Goal: Task Accomplishment & Management: Use online tool/utility

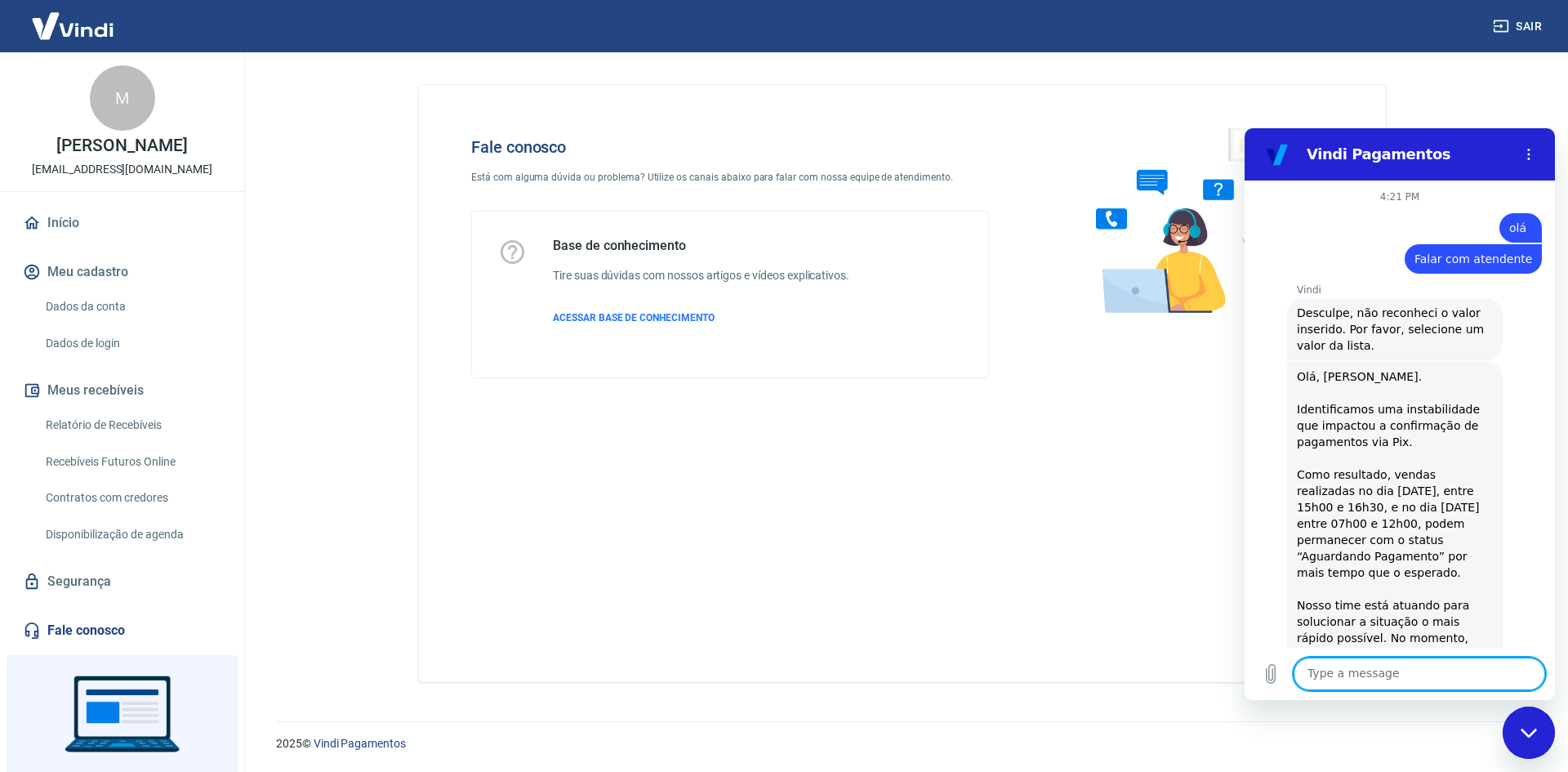
scroll to position [423, 0]
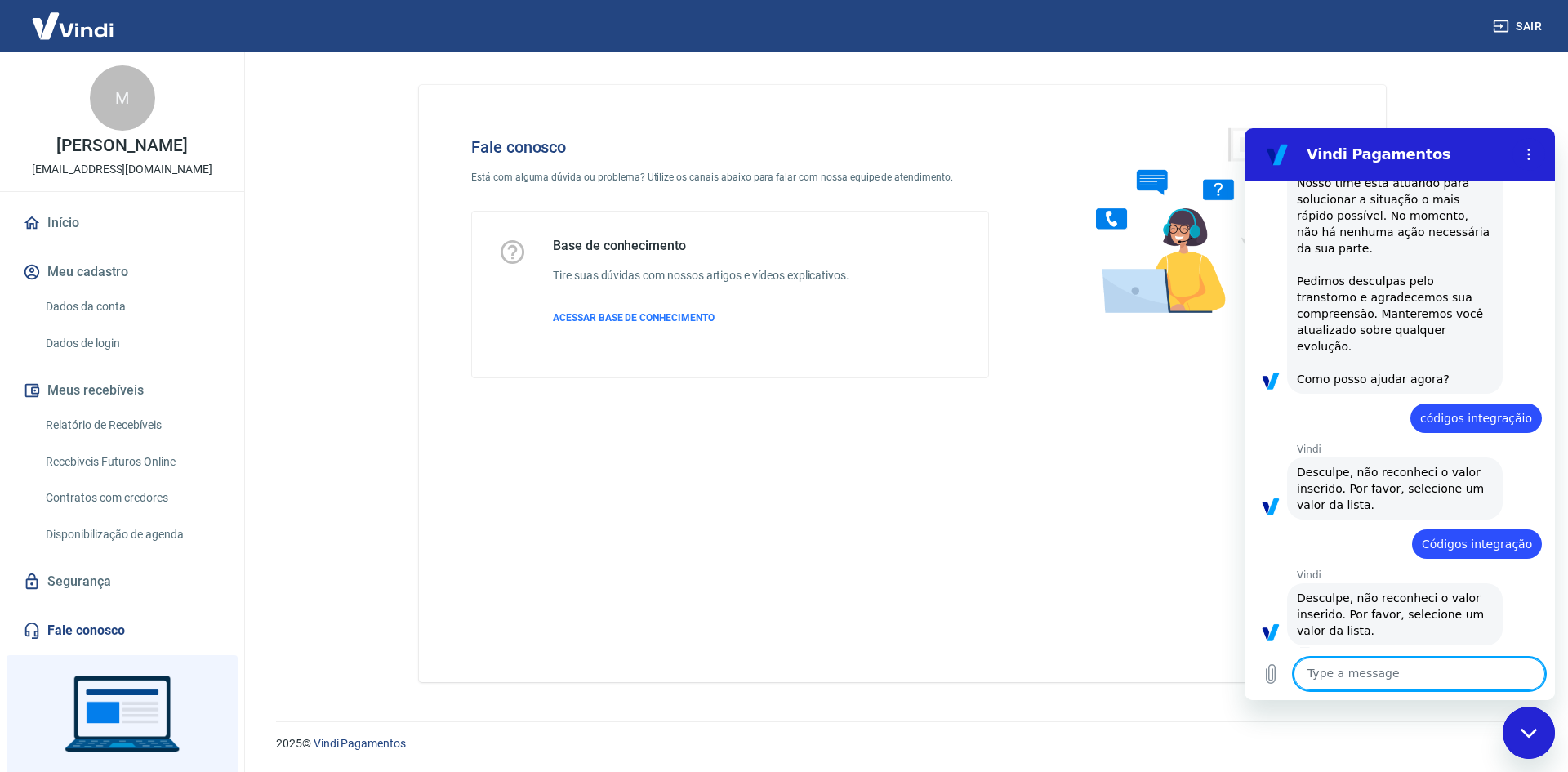
click at [806, 428] on div "Fale conosco Está com alguma dúvida ou problema? Utilize os canais abaixo para …" at bounding box center [902, 383] width 967 height 597
click at [887, 120] on div "Fale conosco Está com alguma dúvida ou problema? Utilize os canais abaixo para …" at bounding box center [730, 257] width 570 height 293
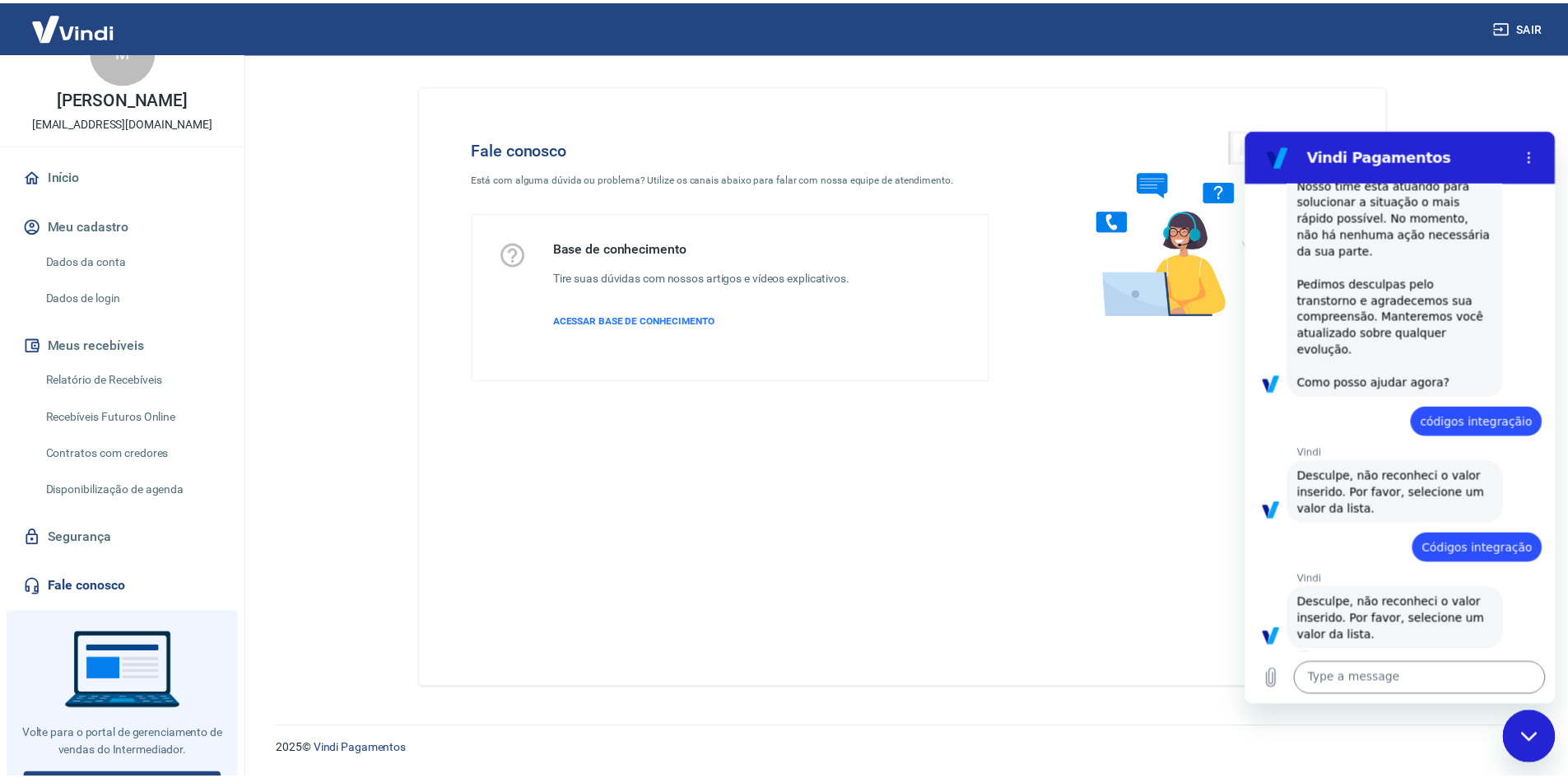
scroll to position [75, 0]
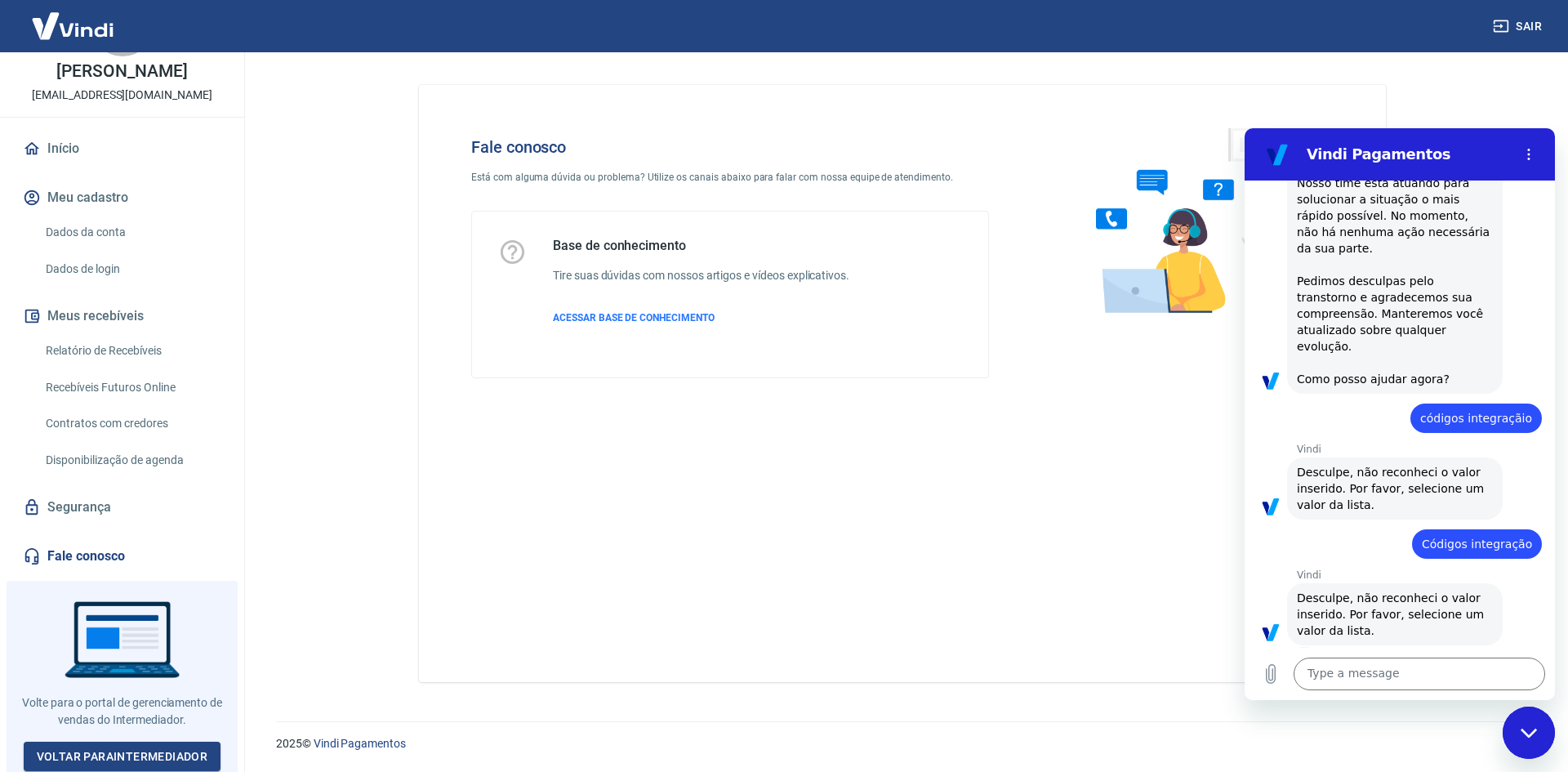
click at [122, 350] on link "Relatório de Recebíveis" at bounding box center [131, 351] width 185 height 34
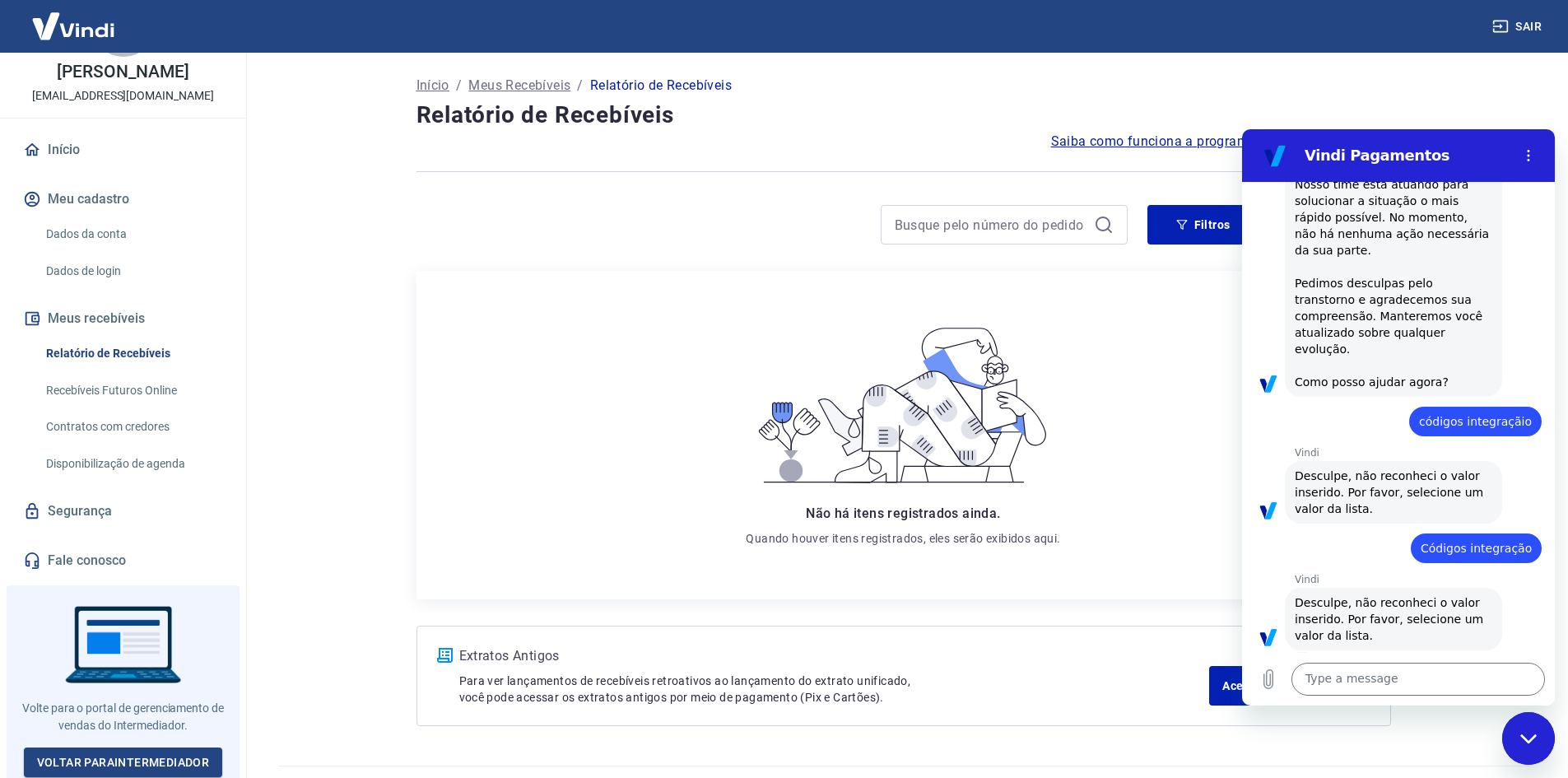
click at [537, 88] on p "Meus Recebíveis" at bounding box center [520, 85] width 102 height 20
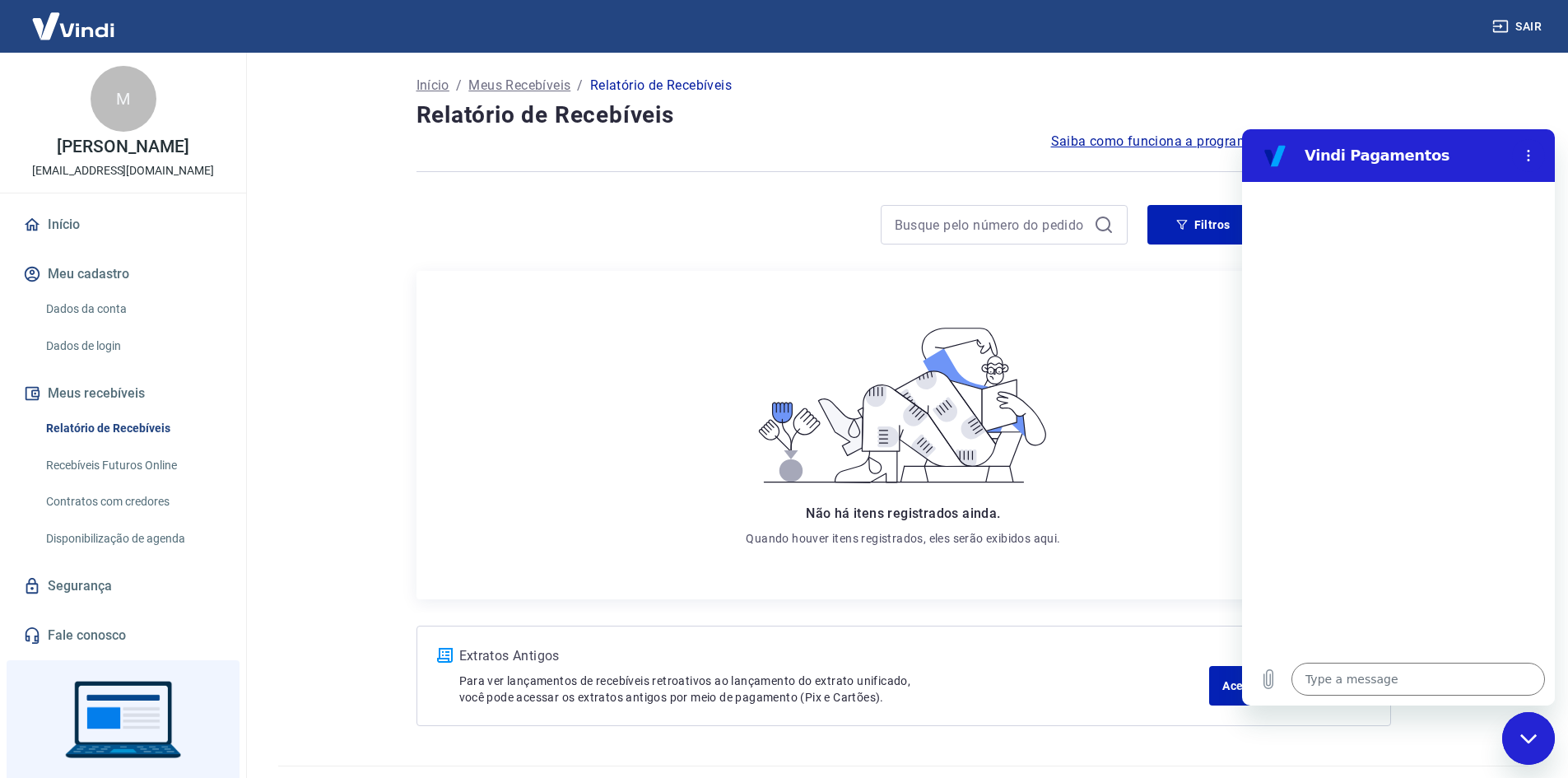
click at [111, 465] on link "Recebíveis Futuros Online" at bounding box center [132, 466] width 186 height 34
type textarea "x"
